Goal: Transaction & Acquisition: Purchase product/service

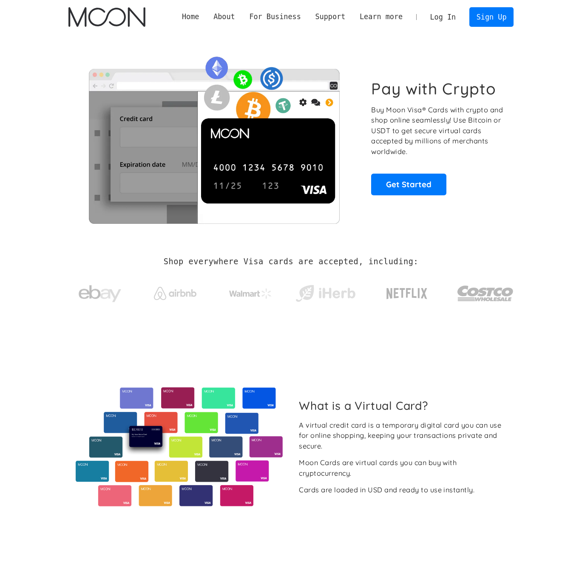
click at [448, 20] on link "Log In" at bounding box center [443, 17] width 40 height 19
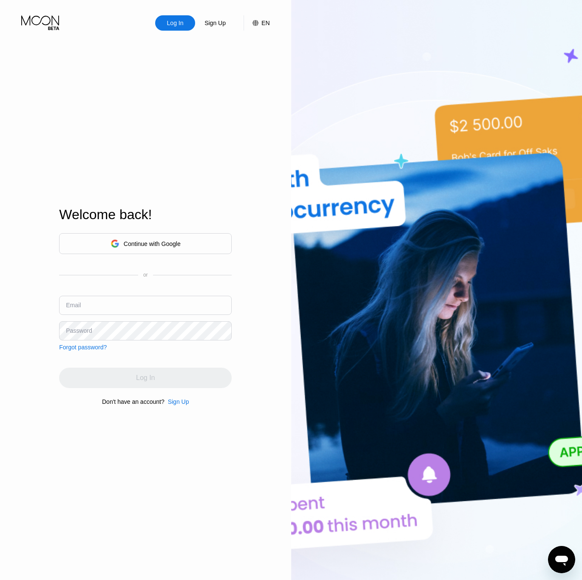
click at [122, 302] on input "text" at bounding box center [145, 305] width 173 height 19
type input "[EMAIL_ADDRESS][DOMAIN_NAME]"
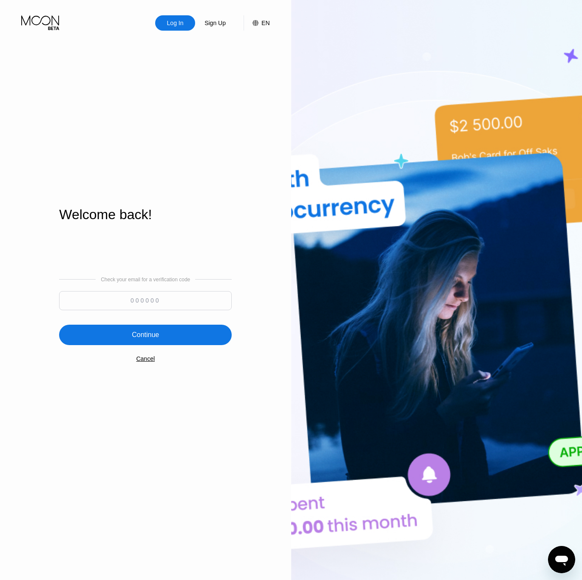
click at [134, 296] on input at bounding box center [145, 300] width 173 height 19
paste input "759287"
type input "759287"
click at [195, 336] on div "Continue" at bounding box center [145, 335] width 173 height 20
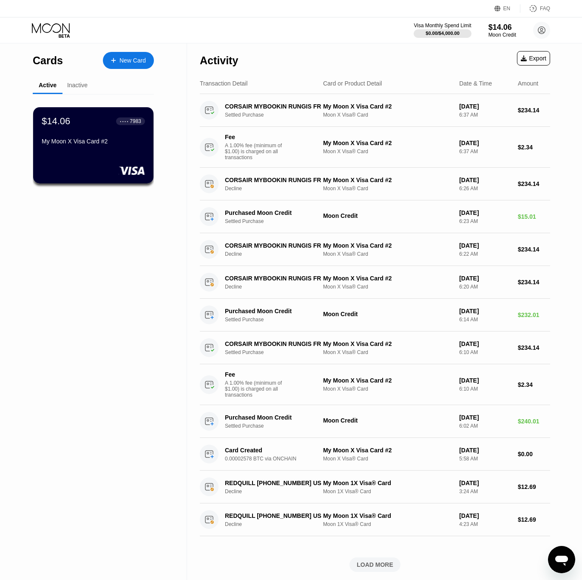
click at [75, 85] on div "Inactive" at bounding box center [77, 85] width 20 height 7
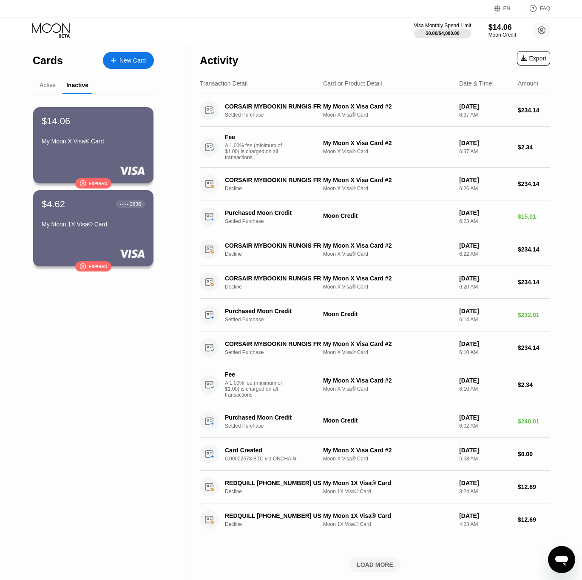
click at [51, 85] on div "Active" at bounding box center [48, 85] width 16 height 7
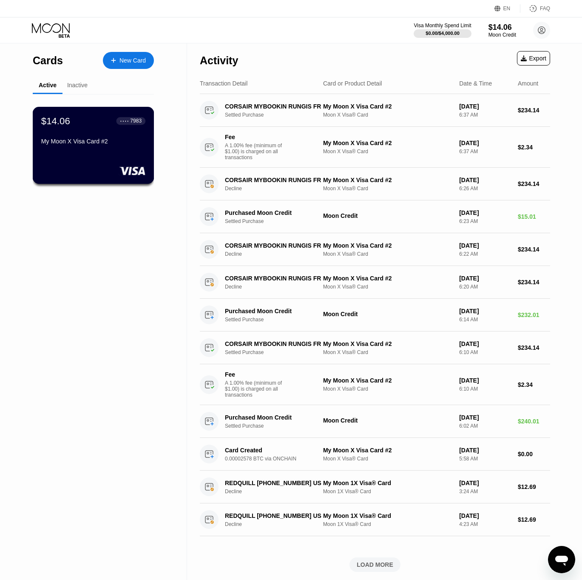
click at [111, 152] on div "$14.06 ● ● ● ● 7983 My Moon X Visa Card #2" at bounding box center [94, 145] width 122 height 77
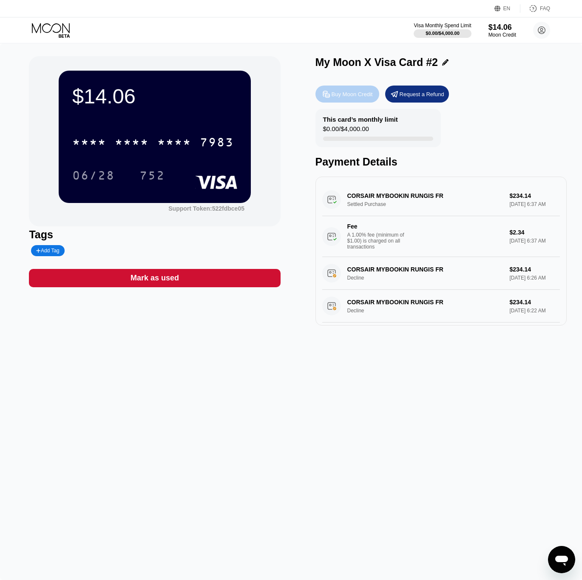
click at [353, 92] on div "Buy Moon Credit" at bounding box center [352, 94] width 41 height 7
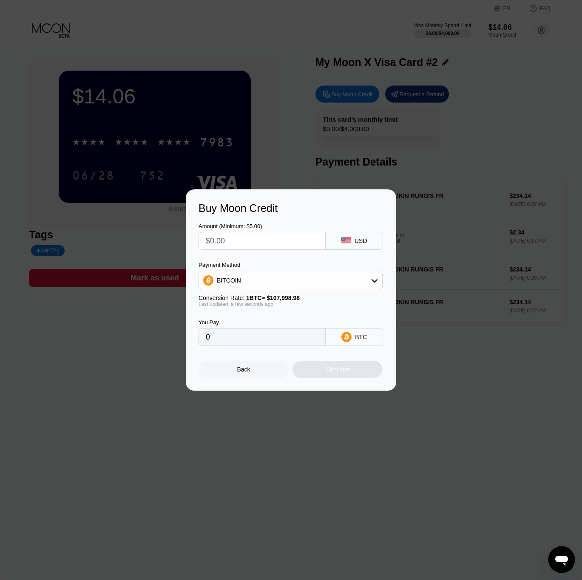
click at [282, 239] on input "text" at bounding box center [262, 240] width 113 height 17
type input "$8"
type input "0.00007408"
type input "$85"
type input "0.00078705"
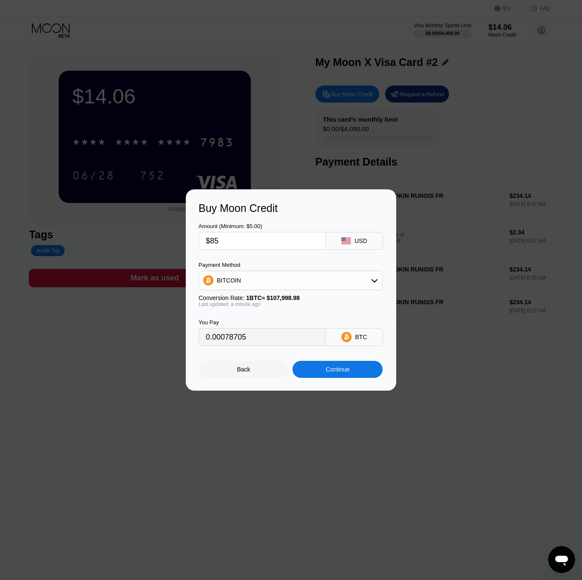
type input "$85"
click at [319, 278] on div "BITCOIN" at bounding box center [290, 280] width 183 height 17
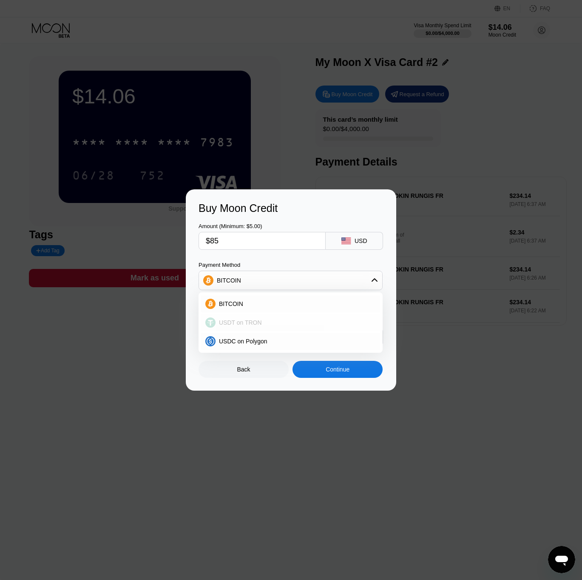
click at [256, 300] on div "BITCOIN" at bounding box center [296, 303] width 160 height 7
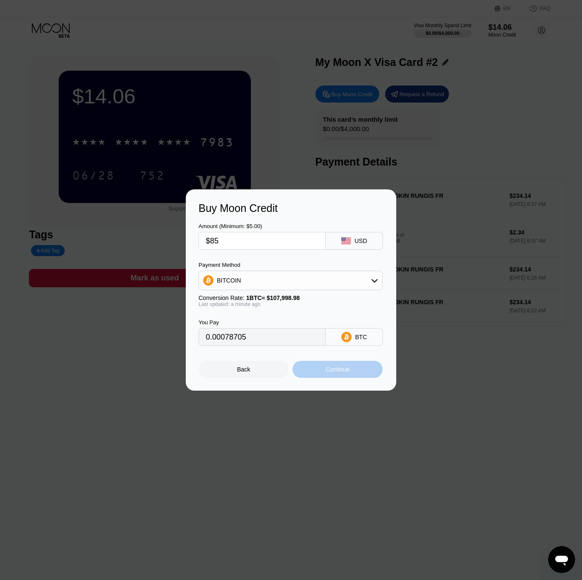
click at [354, 371] on div "Continue" at bounding box center [338, 369] width 90 height 17
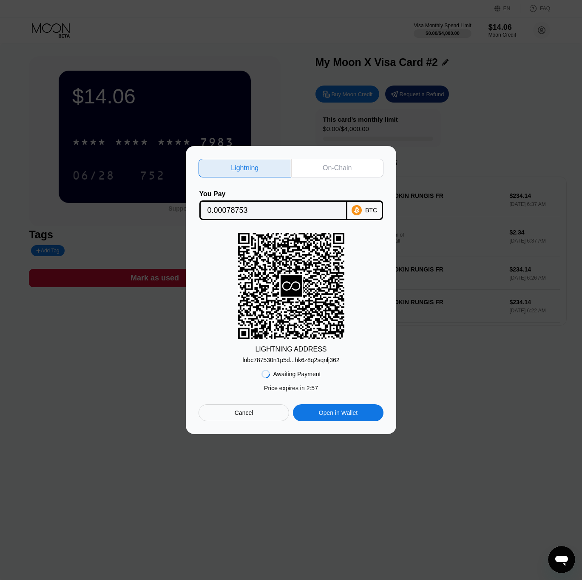
click at [256, 414] on div "Cancel" at bounding box center [244, 412] width 91 height 17
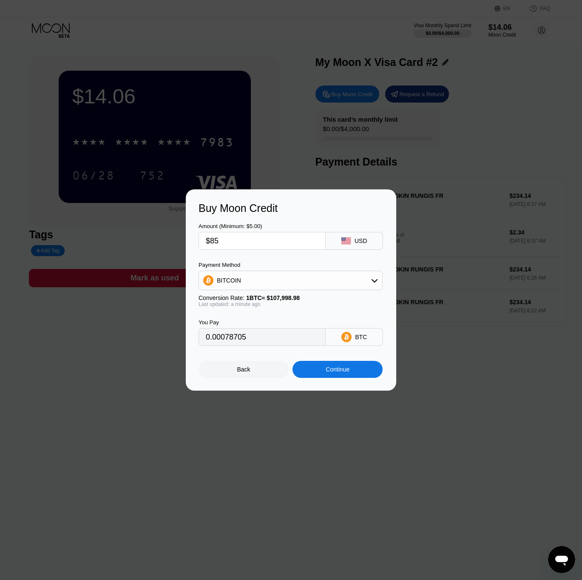
click at [268, 243] on input "$85" at bounding box center [262, 240] width 113 height 17
type input "$9"
type input "0.00008334"
type input "$90"
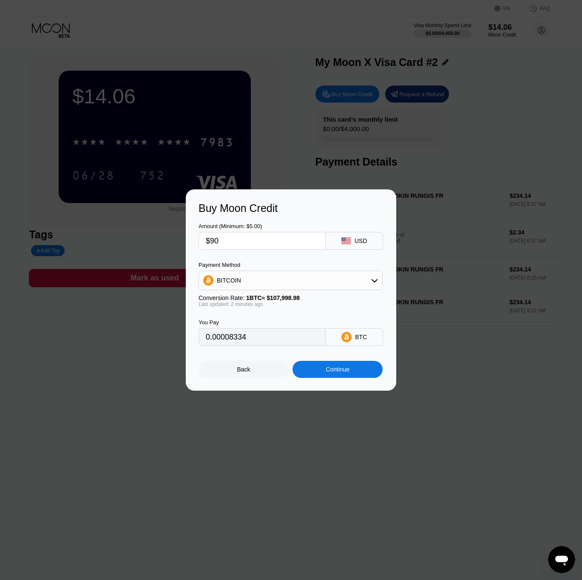
type input "0.00083335"
type input "$90"
click at [309, 329] on input "0.00083335" at bounding box center [262, 336] width 113 height 17
click at [319, 317] on div "You Pay 0.00083335 BTC" at bounding box center [291, 326] width 185 height 39
click at [339, 365] on div "Continue" at bounding box center [338, 369] width 90 height 17
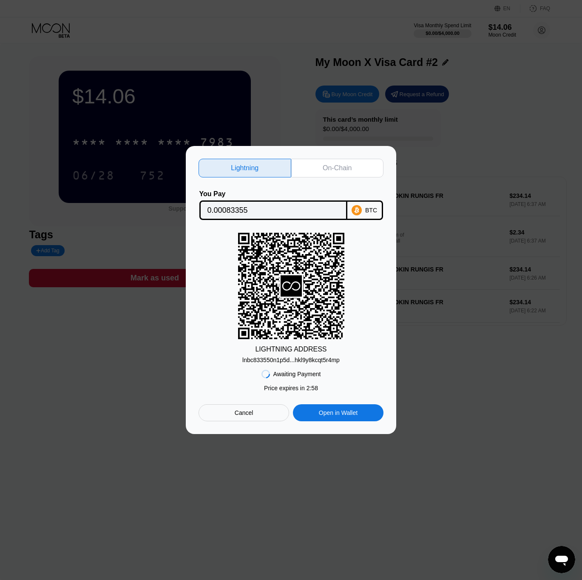
click at [372, 213] on div "BTC" at bounding box center [365, 210] width 36 height 20
click at [349, 170] on div "On-Chain" at bounding box center [337, 168] width 29 height 9
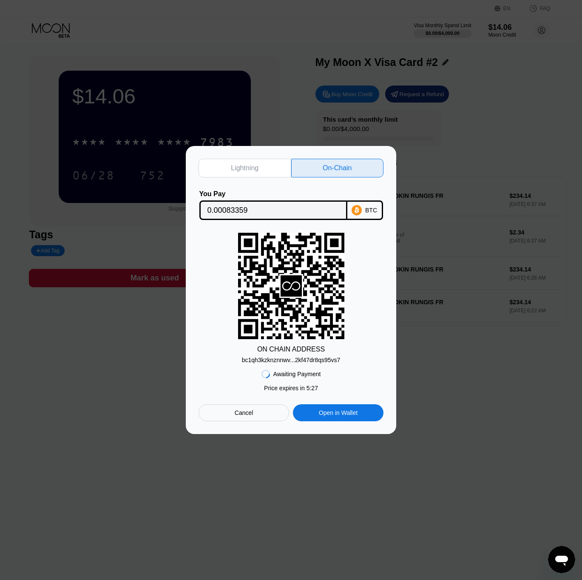
click at [341, 322] on rect at bounding box center [291, 286] width 106 height 106
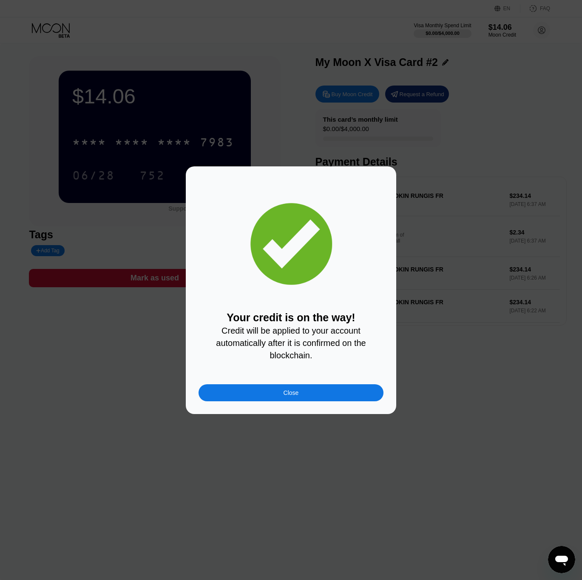
click at [346, 394] on div "Close" at bounding box center [291, 392] width 185 height 17
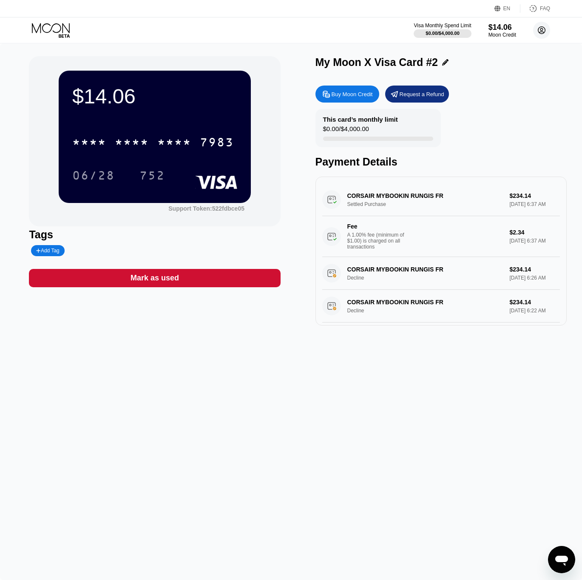
click at [545, 28] on circle at bounding box center [541, 30] width 17 height 17
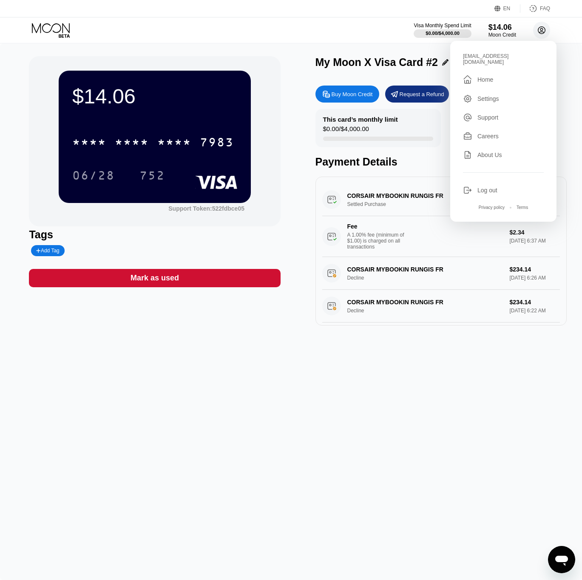
click at [545, 28] on circle at bounding box center [541, 30] width 17 height 17
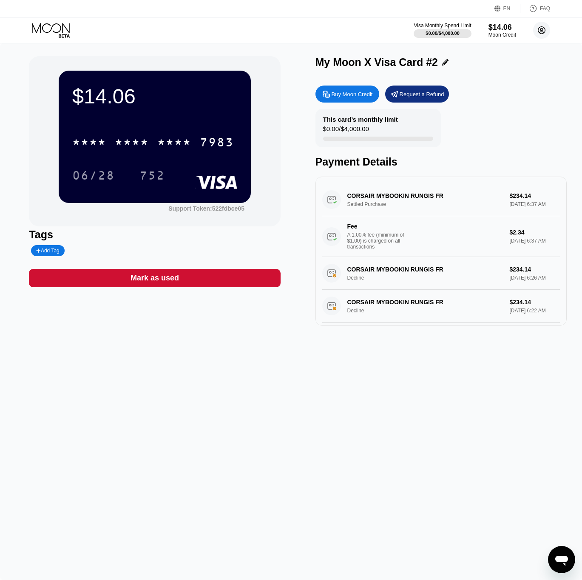
click at [541, 28] on icon at bounding box center [542, 30] width 5 height 5
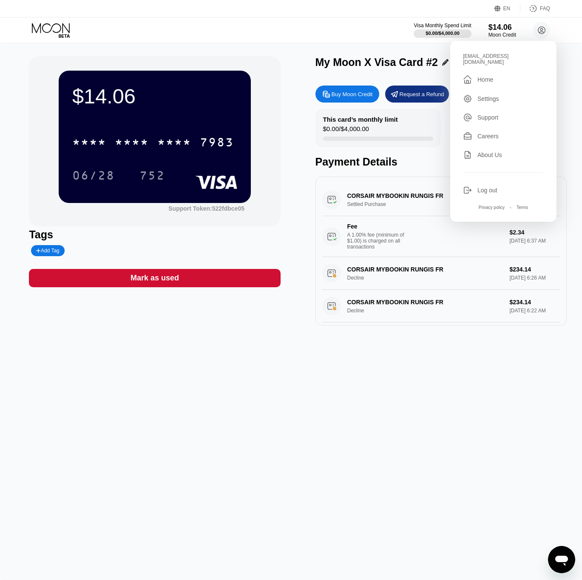
click at [483, 95] on div "Settings" at bounding box center [489, 98] width 22 height 7
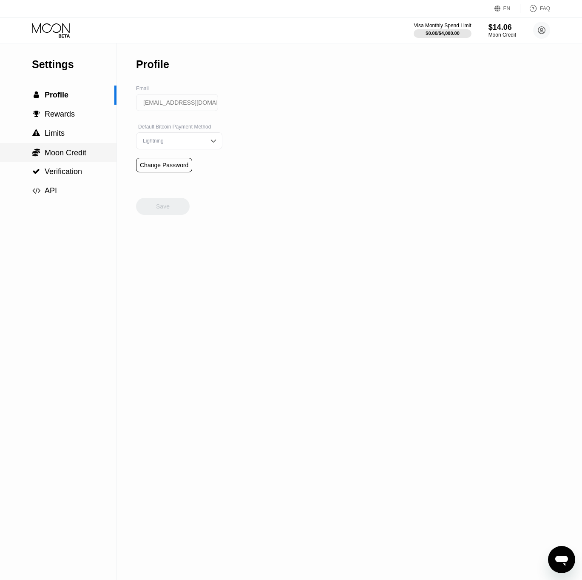
click at [54, 148] on span "Moon Credit" at bounding box center [66, 152] width 42 height 9
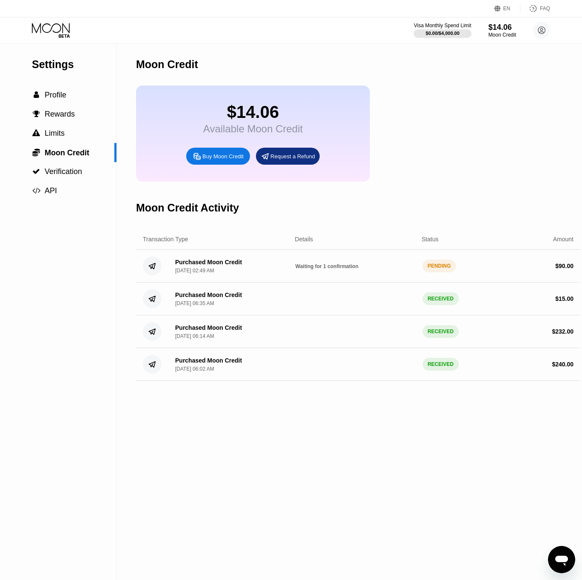
click at [300, 265] on span "Waiting for 1 confirmation" at bounding box center [327, 266] width 63 height 6
click at [239, 263] on div "Purchased Moon Credit" at bounding box center [208, 262] width 67 height 7
click at [338, 344] on div "Purchased Moon Credit Jul 15, 2025, 06:14 AM RECEIVED $ 232.00" at bounding box center [358, 331] width 444 height 33
click at [509, 199] on div "Moon Credit Activity" at bounding box center [358, 208] width 444 height 42
click at [57, 34] on icon at bounding box center [52, 30] width 40 height 15
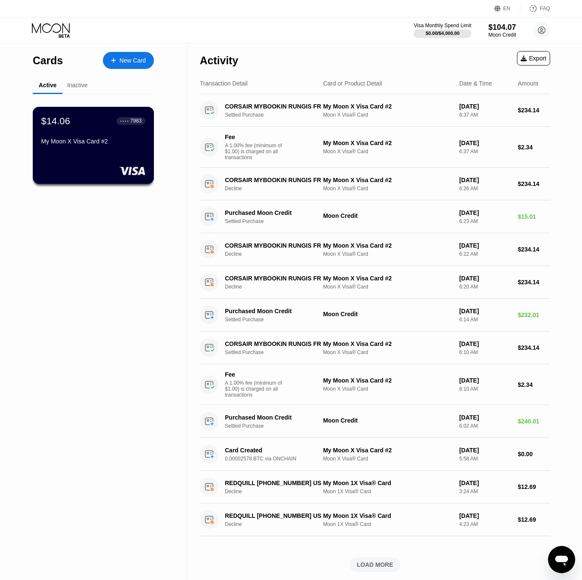
click at [88, 118] on div "$14.06 ● ● ● ● 7983" at bounding box center [93, 120] width 104 height 11
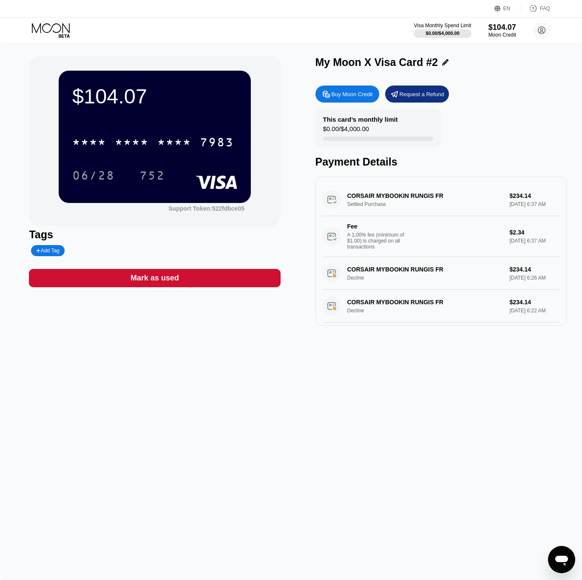
click at [179, 156] on div "* * * * * * * * * * * * 7983 06/28 752" at bounding box center [154, 150] width 165 height 50
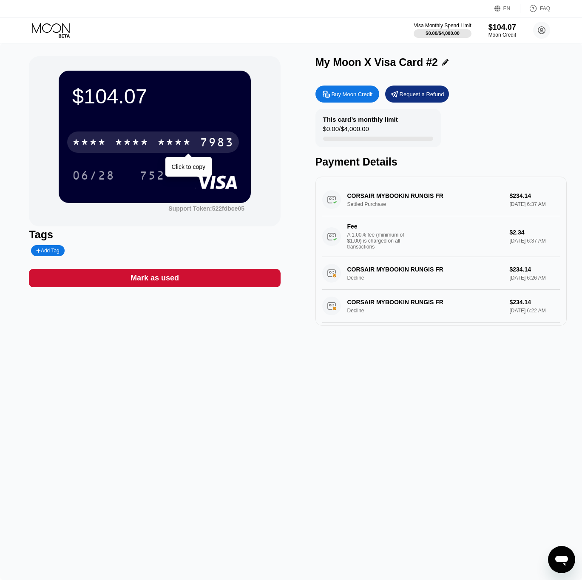
click at [176, 144] on div "* * * *" at bounding box center [174, 144] width 34 height 14
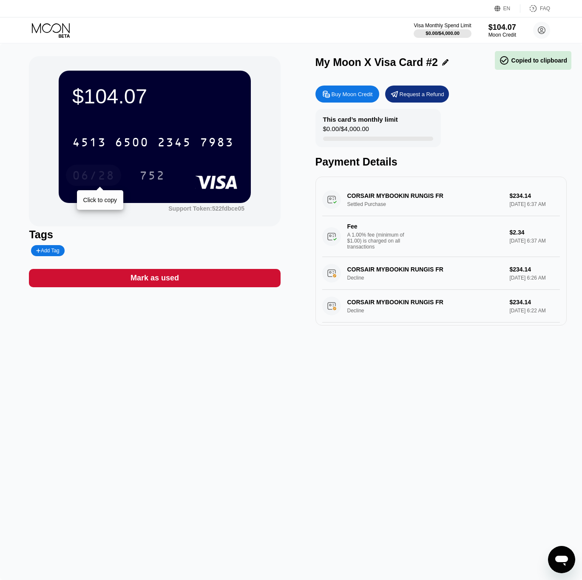
click at [97, 170] on div "06/28" at bounding box center [93, 177] width 43 height 14
click at [151, 170] on div "752" at bounding box center [153, 177] width 26 height 14
